Goal: Task Accomplishment & Management: Manage account settings

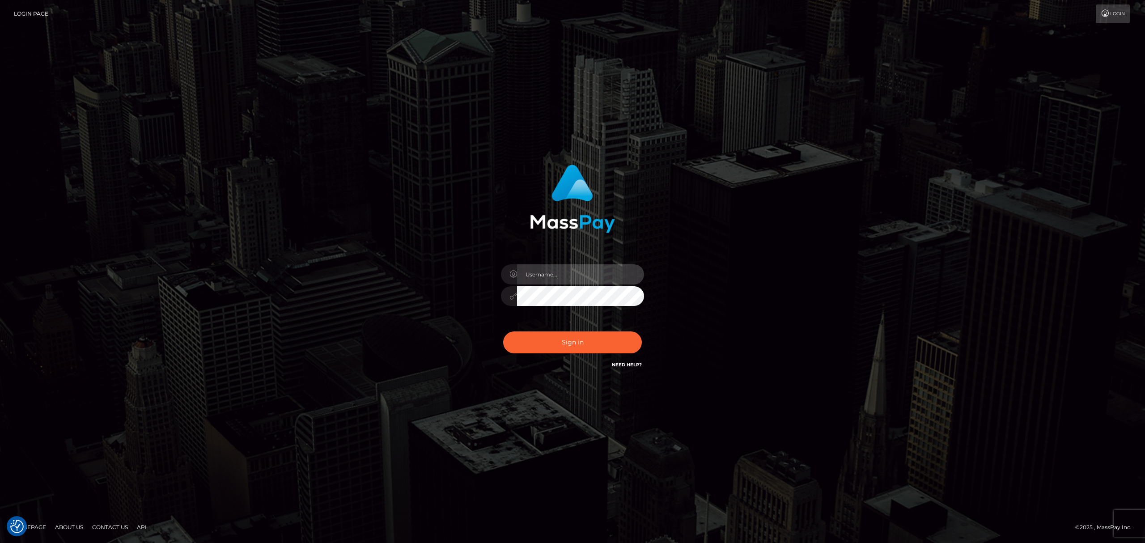
click at [571, 278] on input "text" at bounding box center [580, 274] width 127 height 20
type input "speralta"
click at [562, 344] on button "Sign in" at bounding box center [572, 342] width 139 height 22
click at [553, 281] on input "text" at bounding box center [580, 274] width 127 height 20
type input "speralta"
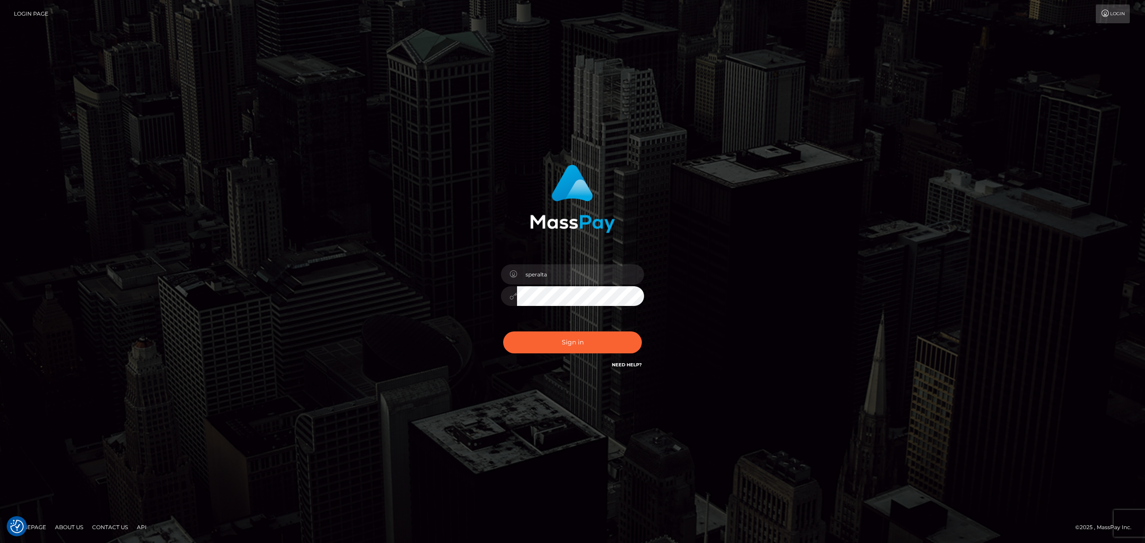
click at [503, 331] on button "Sign in" at bounding box center [572, 342] width 139 height 22
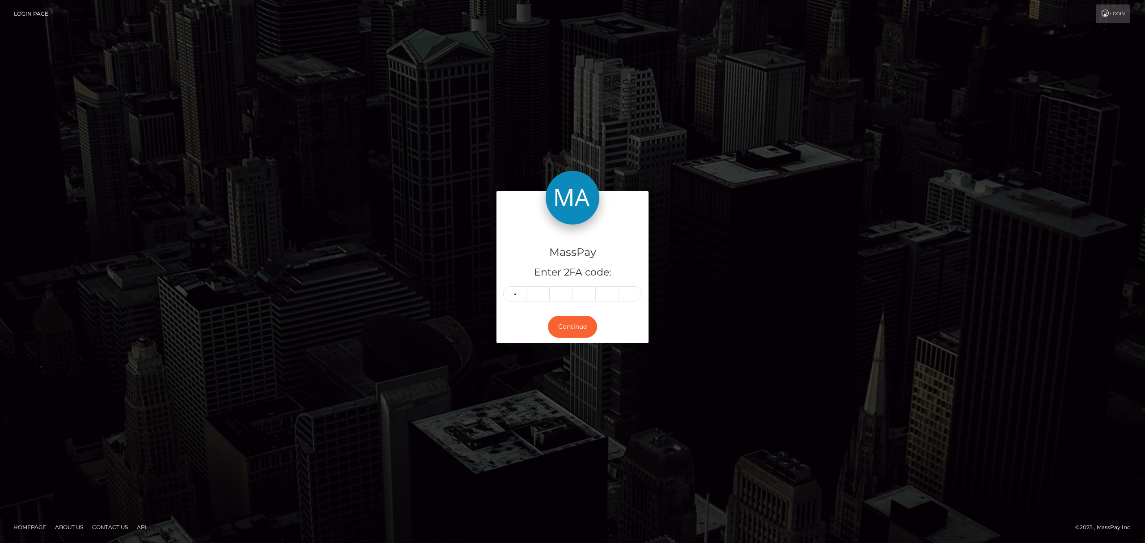
type input "5"
type input "9"
type input "0"
type input "5"
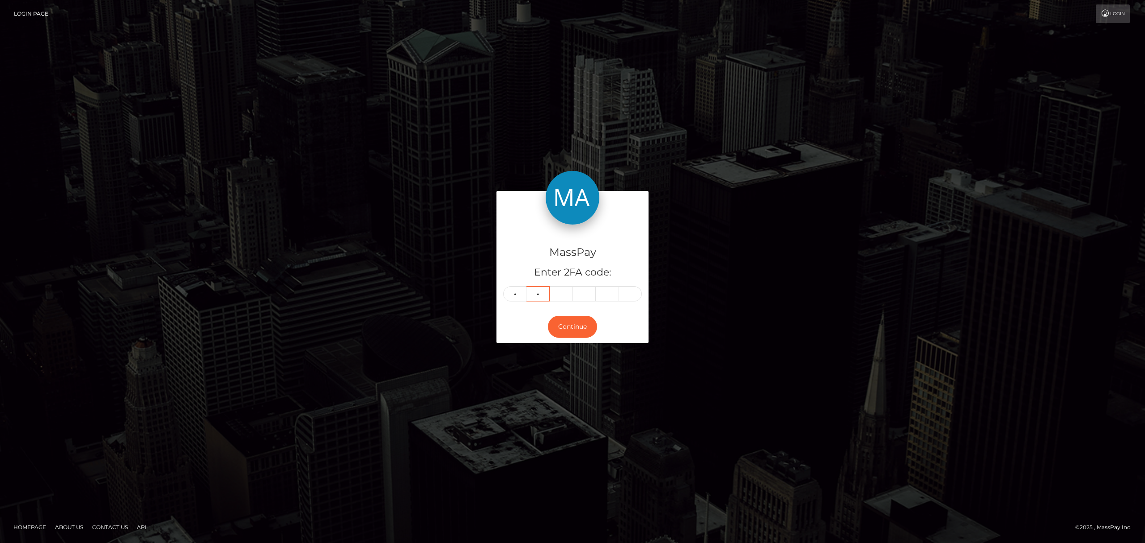
type input "9"
type input "0"
type input "3"
type input "2"
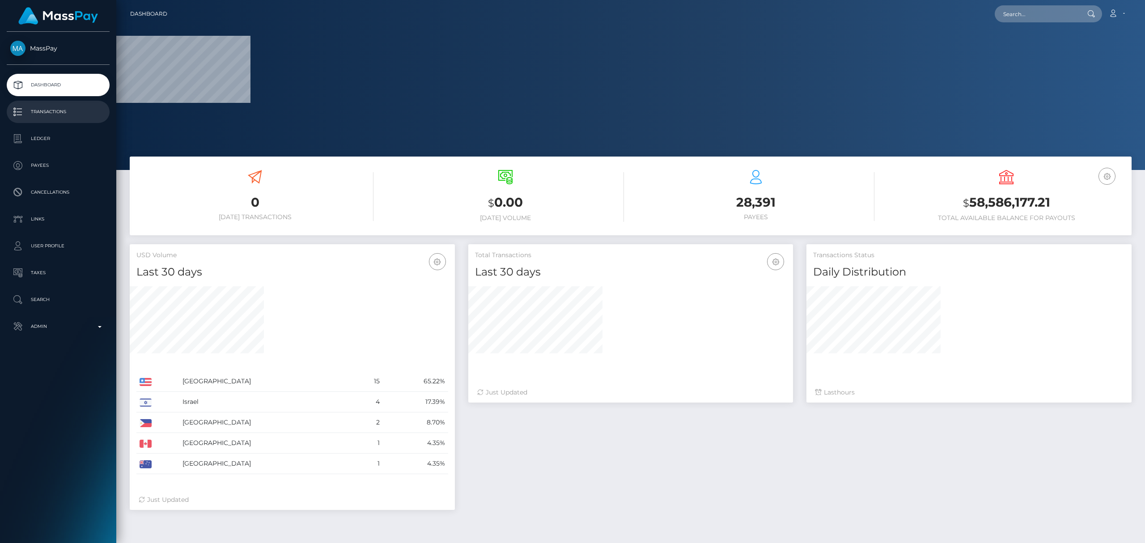
click at [81, 114] on p "Transactions" at bounding box center [58, 111] width 96 height 13
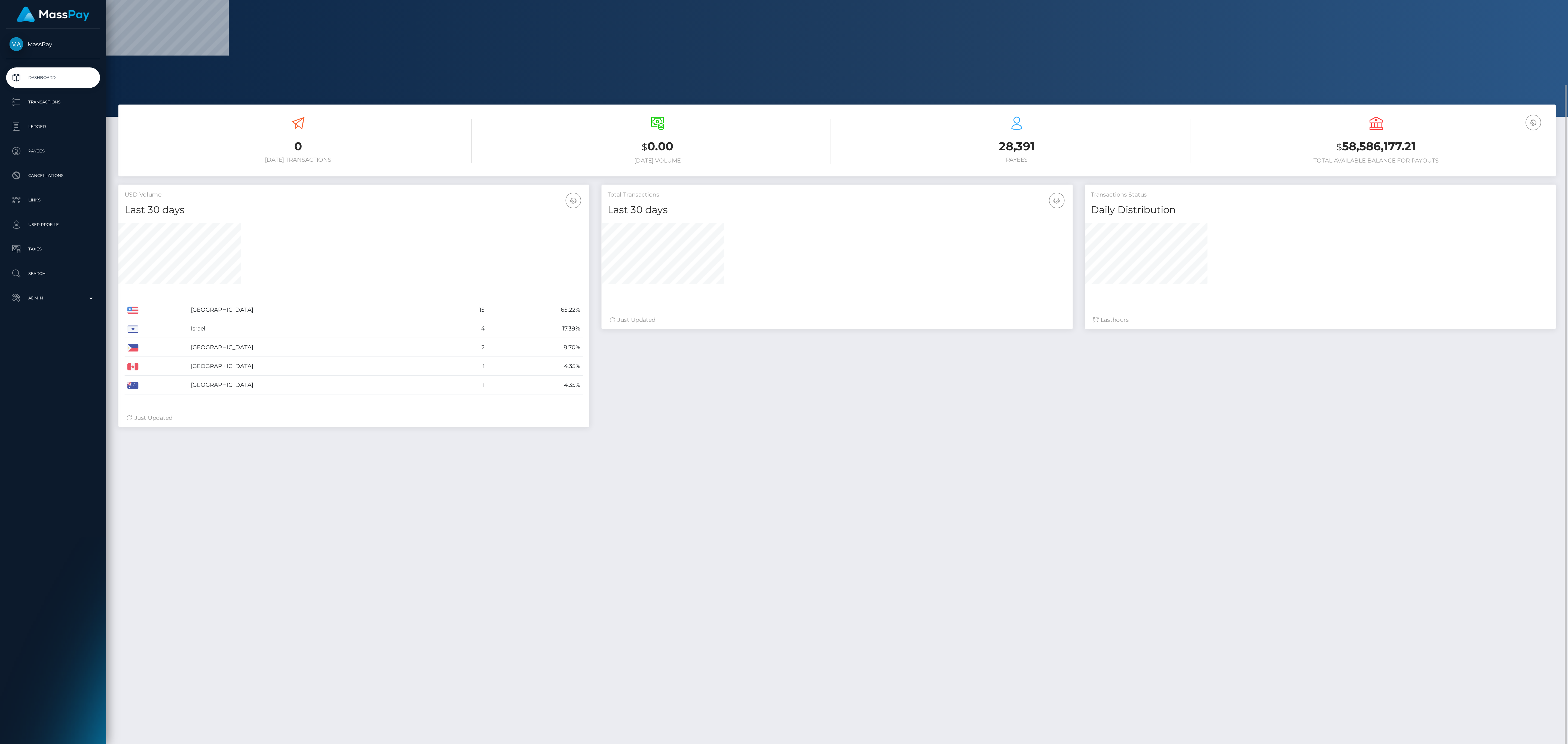
scroll to position [43, 0]
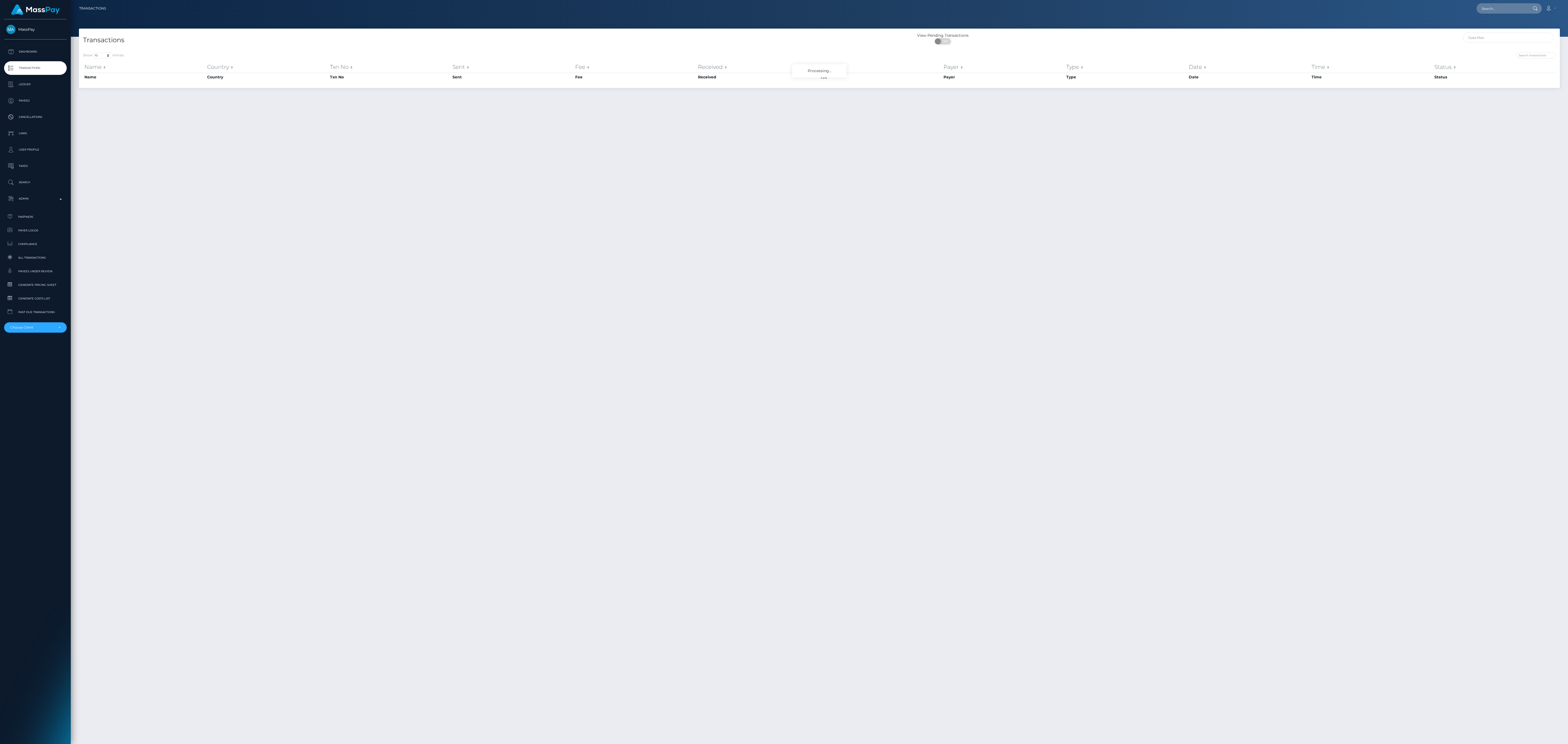
click at [53, 335] on div "MassPay Dashboard Transactions Ledger Payees Cancellations" at bounding box center [35, 381] width 71 height 724
drag, startPoint x: 55, startPoint y: 330, endPoint x: 59, endPoint y: 325, distance: 6.4
click at [55, 331] on div "Choose Client" at bounding box center [35, 328] width 63 height 10
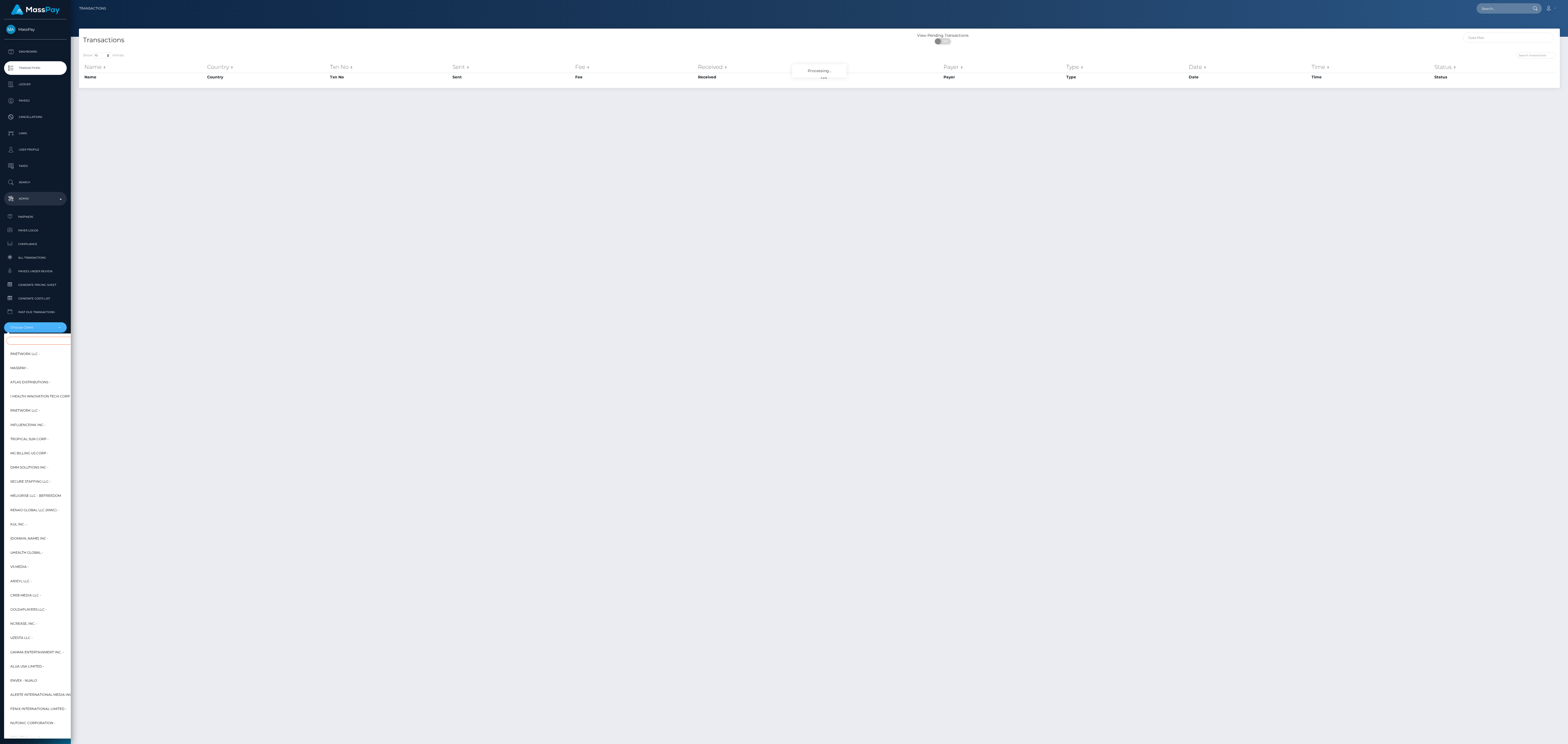
click at [54, 340] on input "Search" at bounding box center [66, 340] width 120 height 8
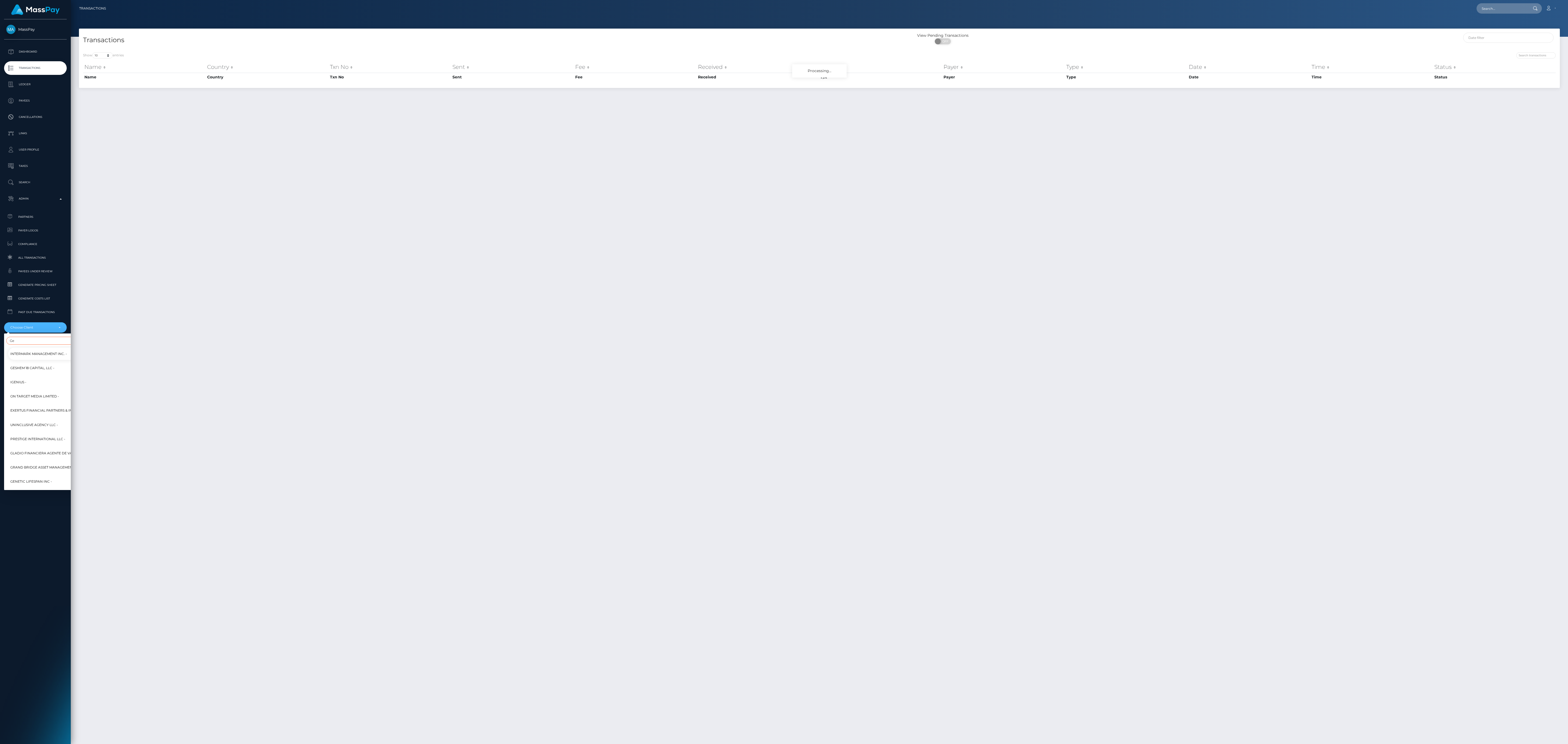
type input "G"
type input "Payfini"
click at [24, 357] on span "Payfiniti LLC -" at bounding box center [23, 354] width 26 height 7
select select "322"
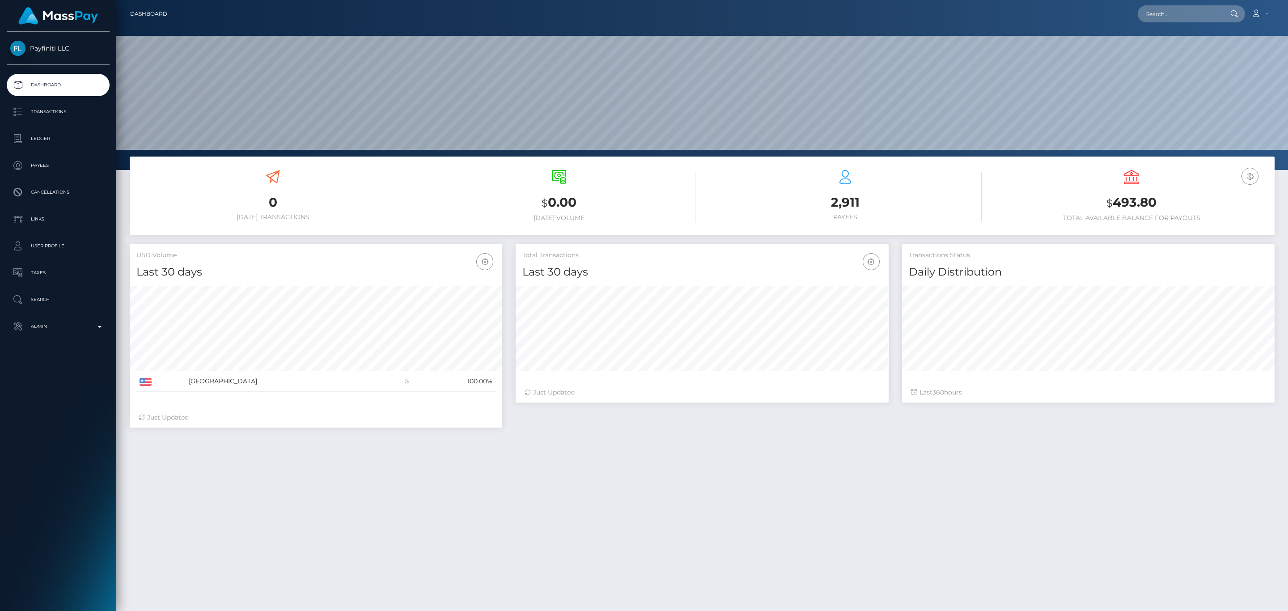
scroll to position [158, 372]
click at [74, 110] on p "Transactions" at bounding box center [58, 111] width 96 height 13
